Goal: Navigation & Orientation: Understand site structure

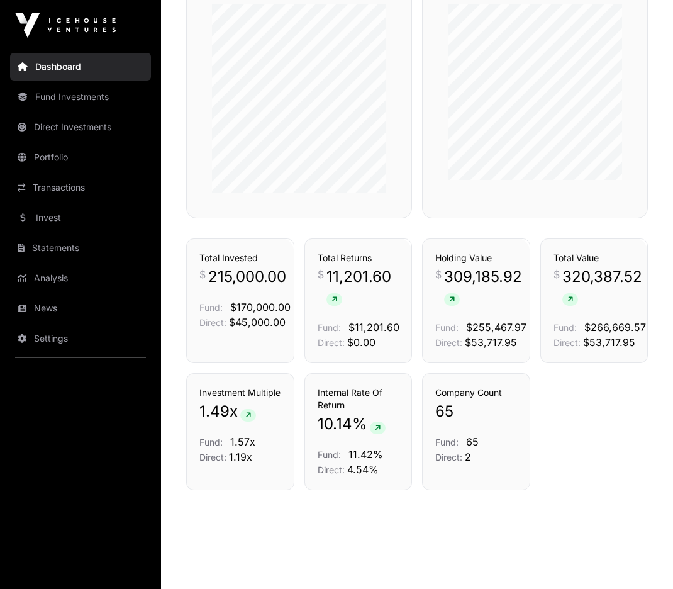
scroll to position [806, 0]
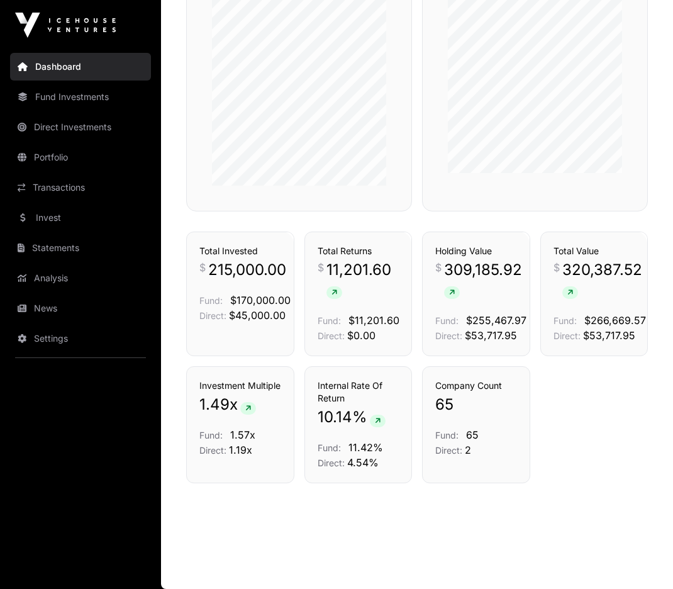
click at [88, 130] on link "Direct Investments" at bounding box center [80, 127] width 141 height 28
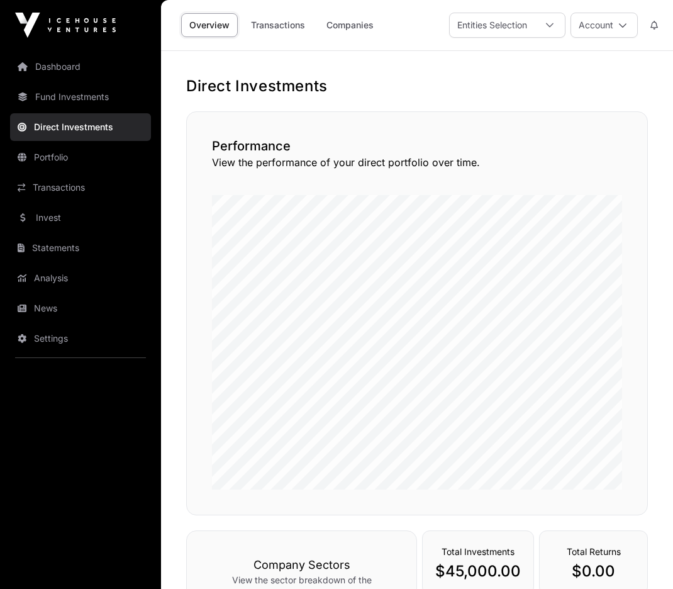
click at [48, 155] on link "Portfolio" at bounding box center [80, 157] width 141 height 28
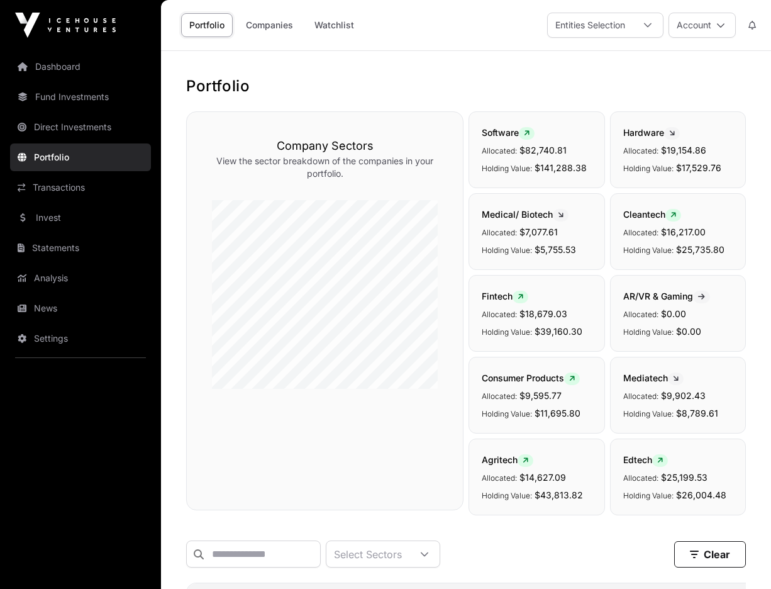
click at [202, 25] on link "Portfolio" at bounding box center [207, 25] width 52 height 24
drag, startPoint x: 202, startPoint y: 25, endPoint x: 47, endPoint y: 67, distance: 161.4
click at [47, 67] on link "Dashboard" at bounding box center [80, 67] width 141 height 28
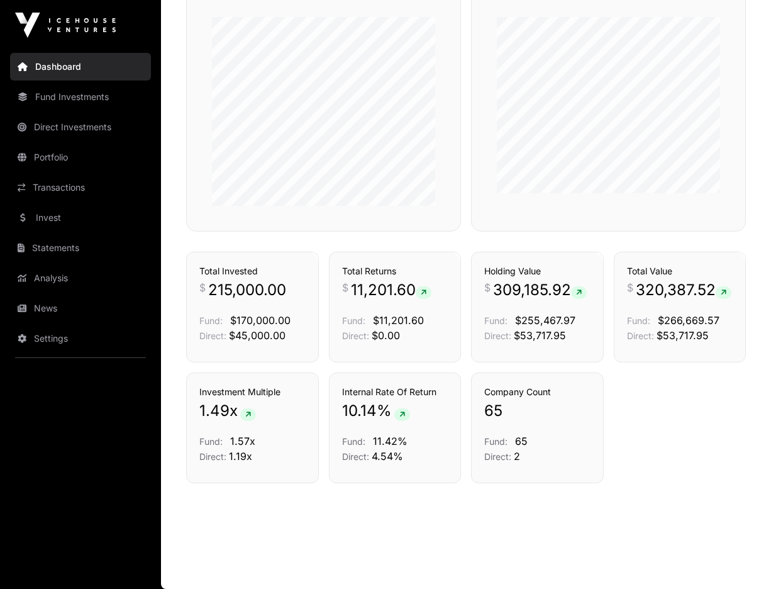
scroll to position [799, 0]
click at [65, 276] on link "Analysis" at bounding box center [80, 278] width 141 height 28
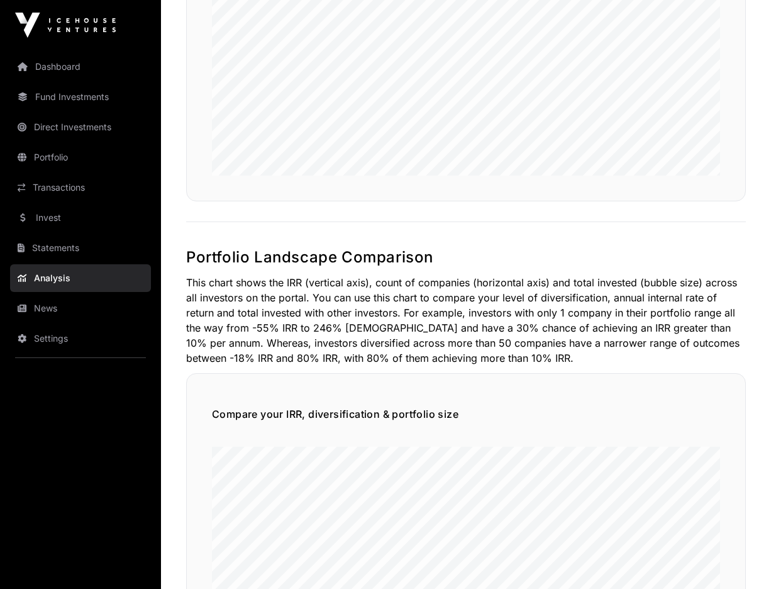
scroll to position [492, 0]
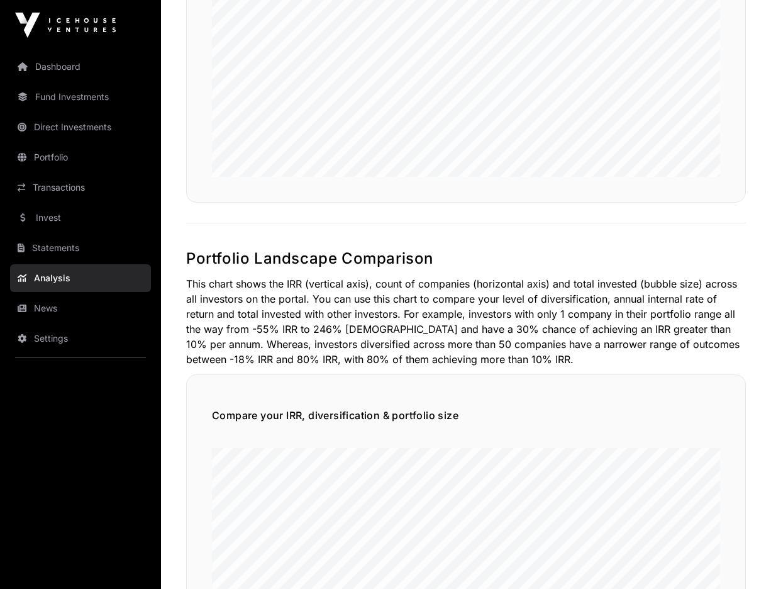
click at [46, 308] on link "News" at bounding box center [80, 308] width 141 height 28
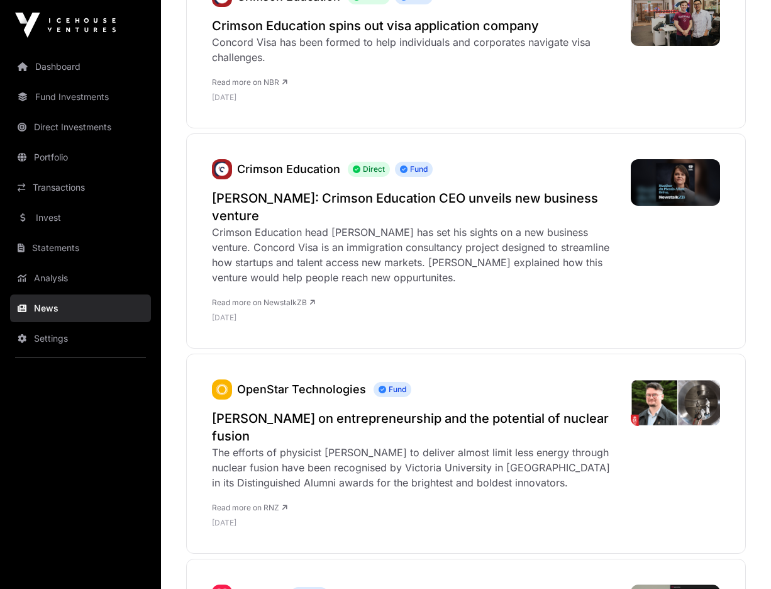
scroll to position [3739, 0]
